Goal: Task Accomplishment & Management: Complete application form

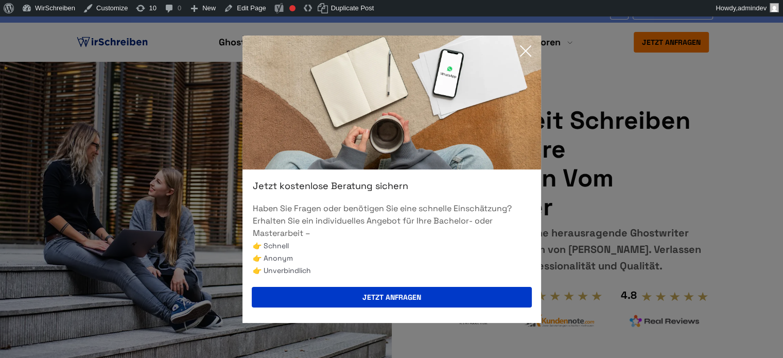
click at [521, 47] on icon at bounding box center [525, 51] width 21 height 21
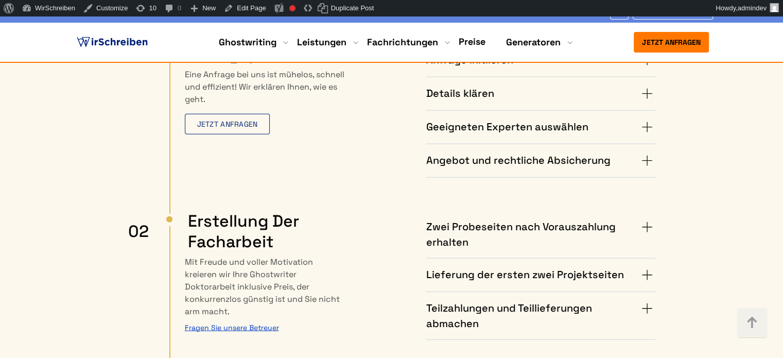
scroll to position [2470, 0]
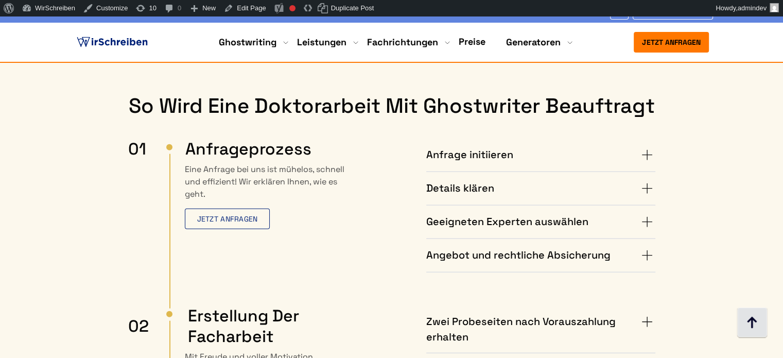
click at [758, 329] on img at bounding box center [751, 322] width 31 height 31
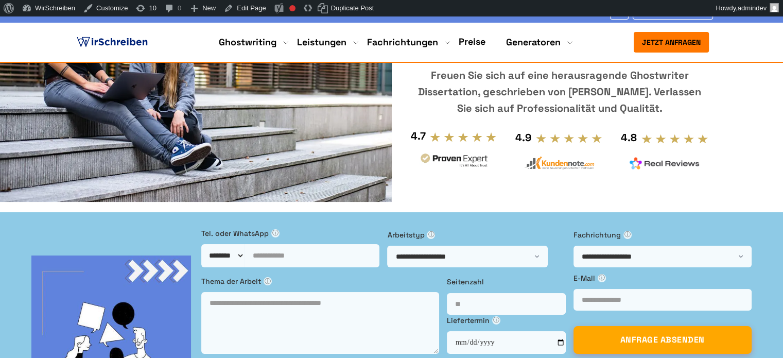
scroll to position [0, 0]
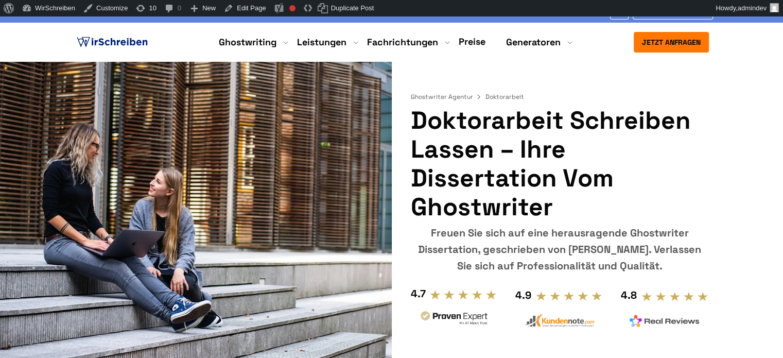
drag, startPoint x: 414, startPoint y: 118, endPoint x: 552, endPoint y: 204, distance: 162.7
click at [552, 204] on h1 "Doktorarbeit schreiben lassen – Ihre Dissertation vom Ghostwriter" at bounding box center [559, 163] width 298 height 115
copy h1 "Doktorarbeit schreiben lassen – Ihre Dissertation vom Ghostwriter"
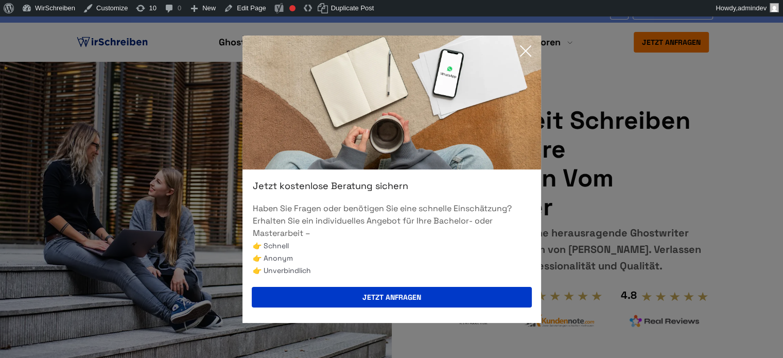
click at [528, 49] on icon at bounding box center [525, 51] width 21 height 21
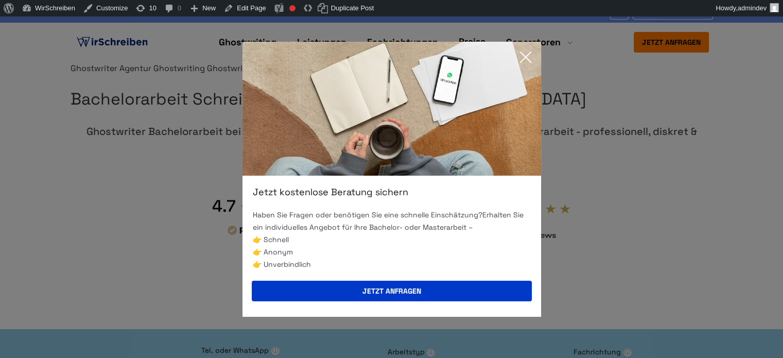
click at [529, 58] on icon at bounding box center [525, 57] width 21 height 21
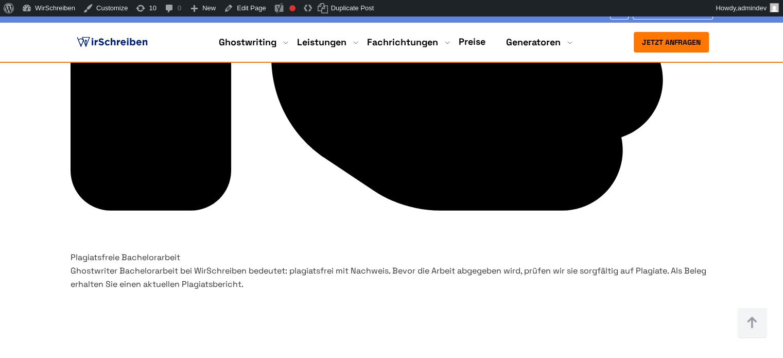
scroll to position [2933, 0]
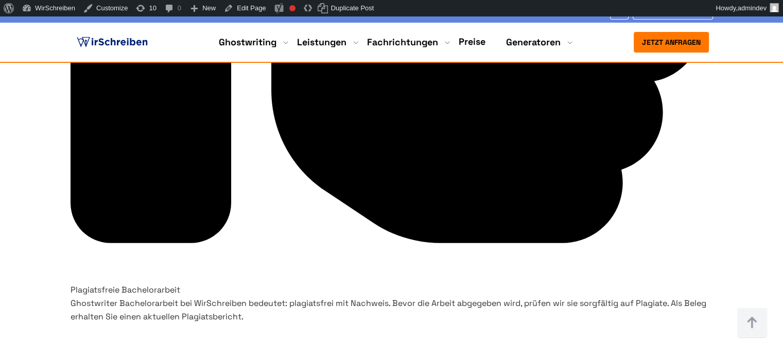
drag, startPoint x: 246, startPoint y: 187, endPoint x: 187, endPoint y: 172, distance: 60.5
copy h3 "Unverbindliche Anfrage"
